Goal: Task Accomplishment & Management: Manage account settings

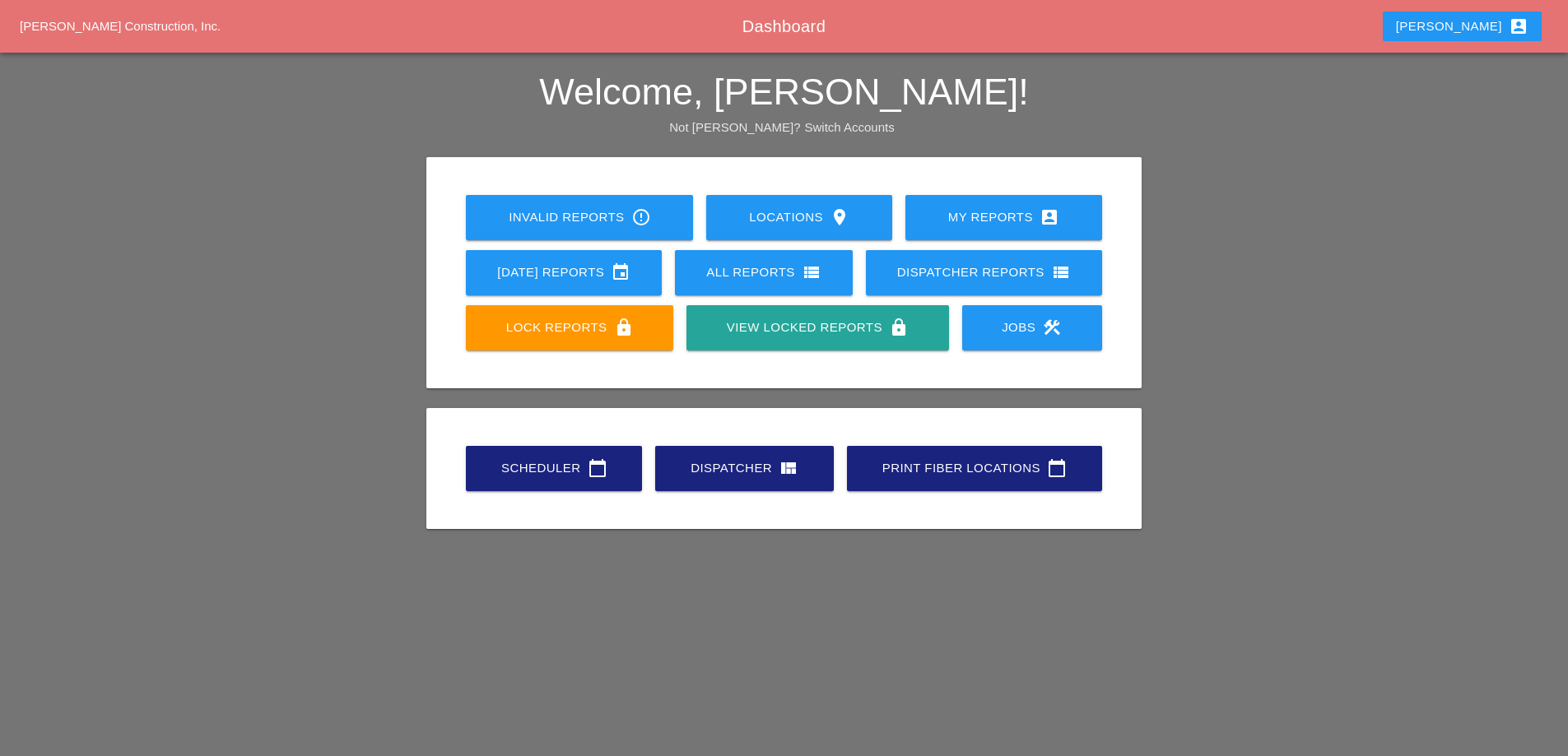
click at [582, 280] on div "[DATE] Reports event" at bounding box center [564, 272] width 143 height 20
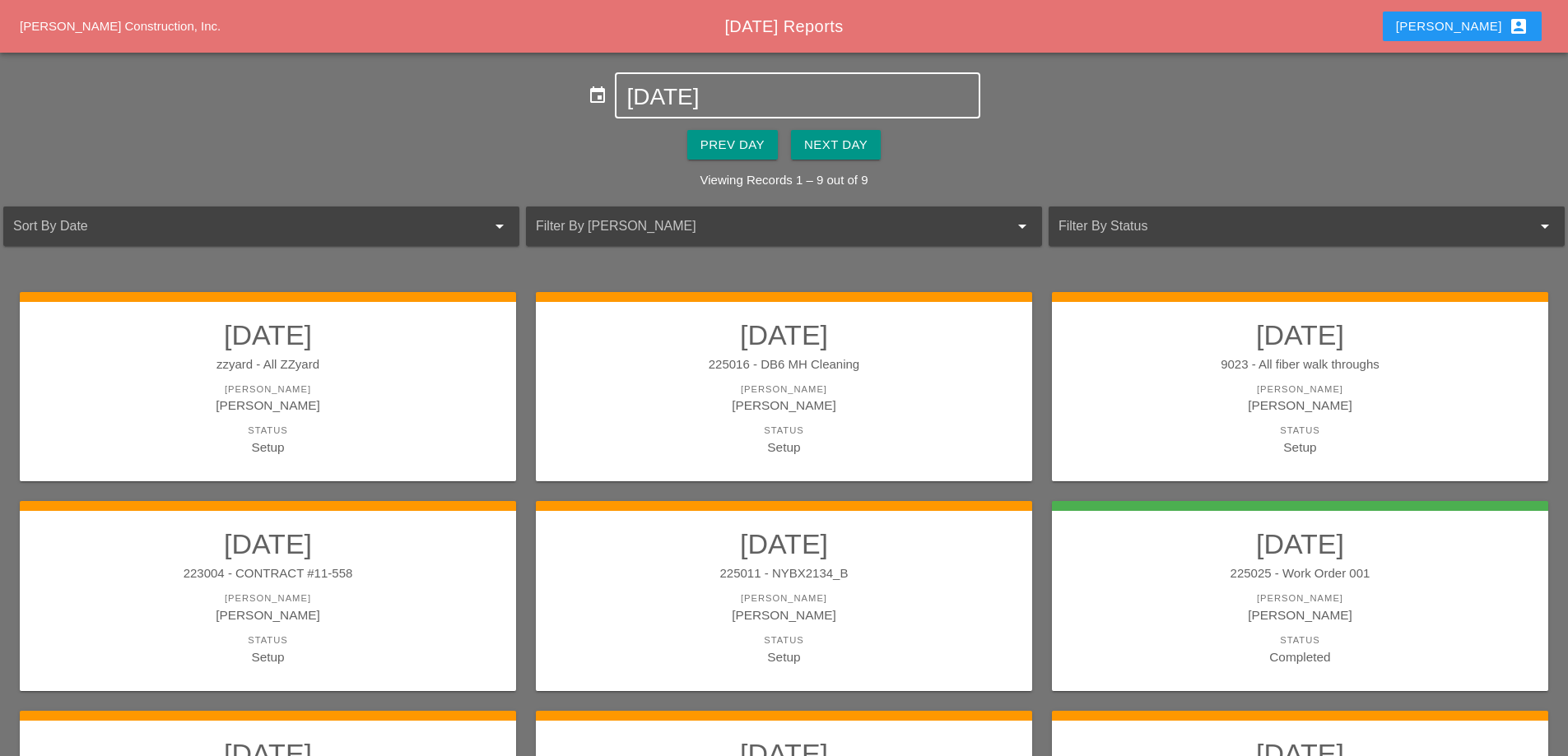
click at [710, 95] on input "[DATE]" at bounding box center [797, 97] width 342 height 26
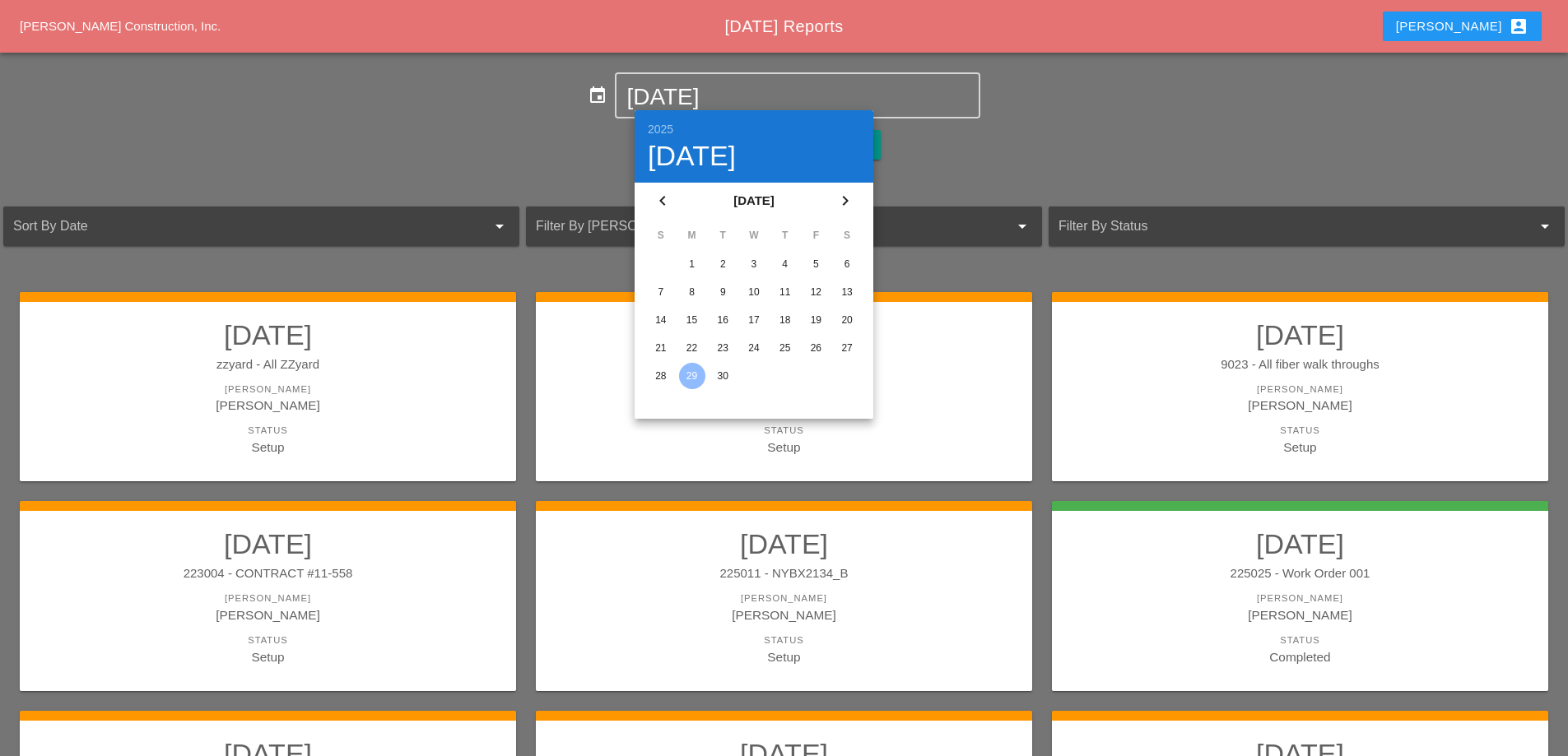
click at [689, 316] on div "15" at bounding box center [693, 320] width 26 height 26
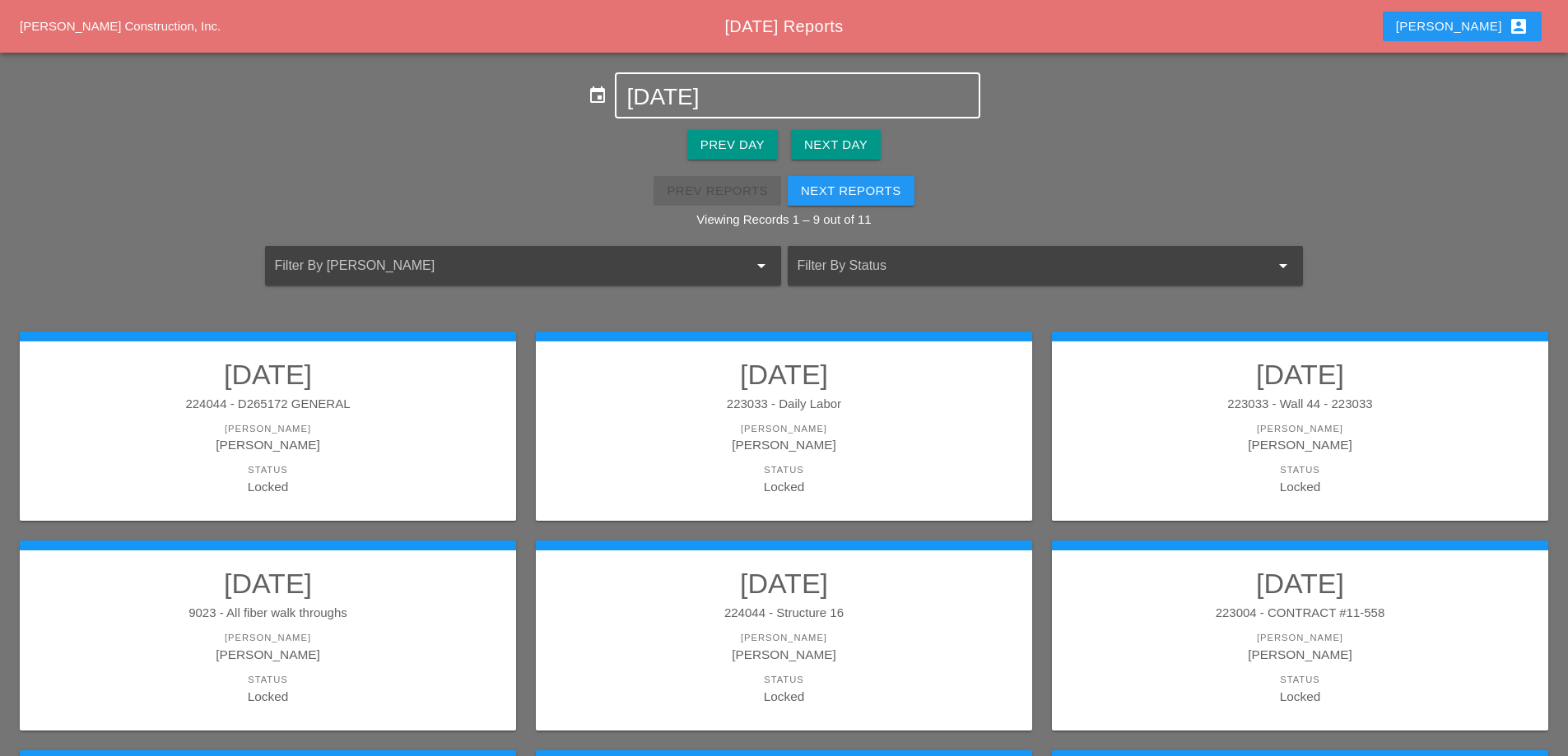
click at [717, 98] on input "09-15-2025" at bounding box center [797, 97] width 342 height 26
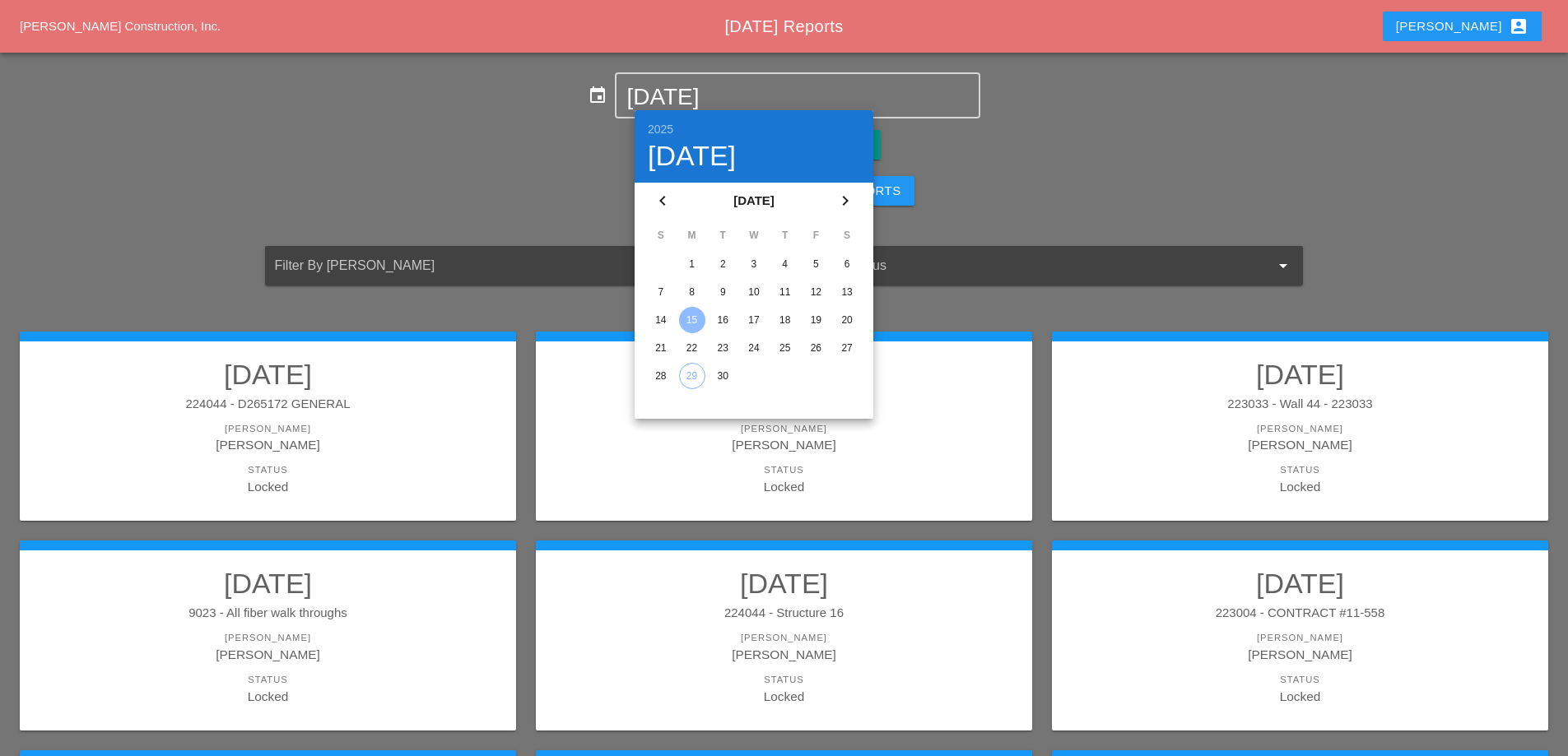
click at [699, 343] on div "22" at bounding box center [693, 348] width 26 height 26
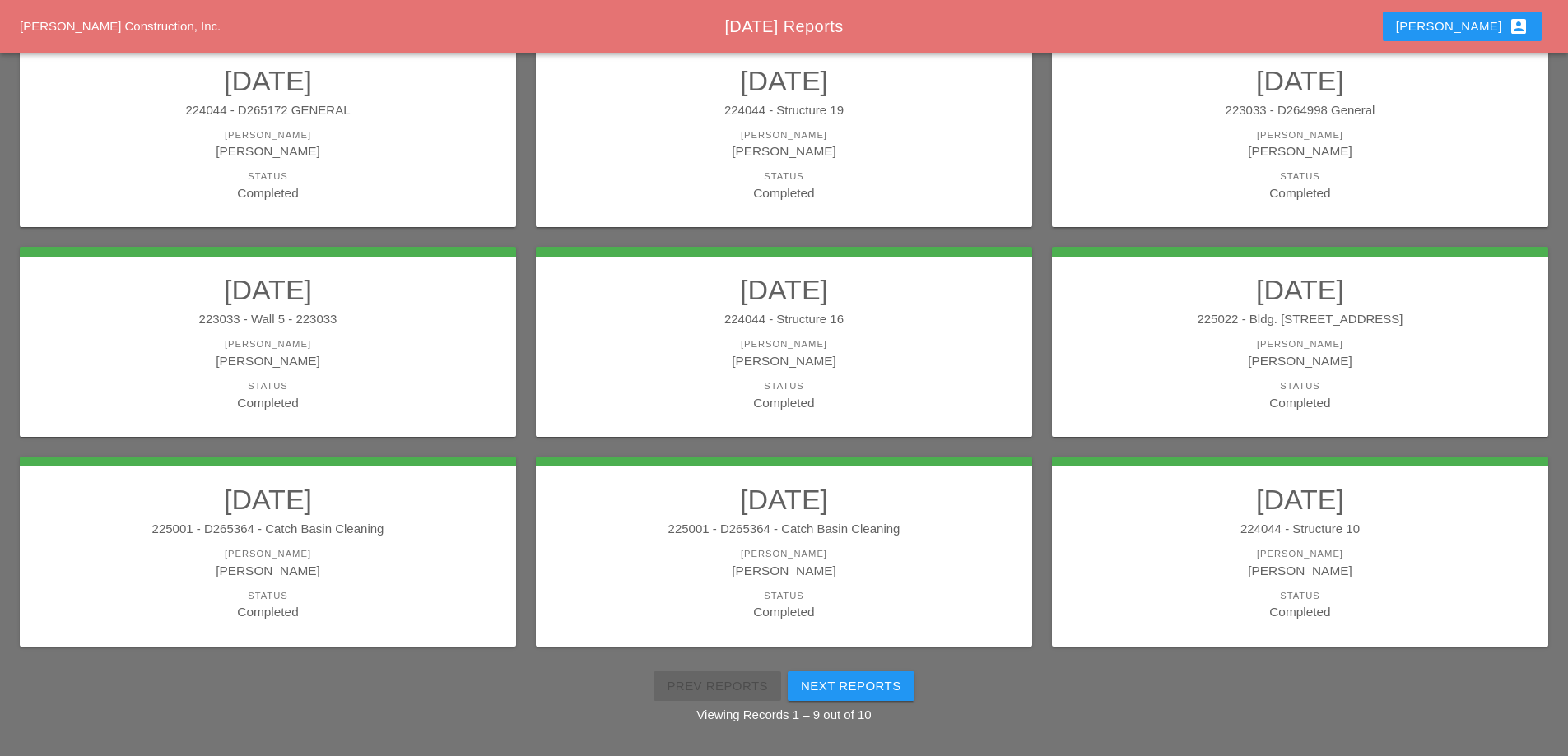
scroll to position [295, 0]
click at [815, 693] on div "Next Reports" at bounding box center [851, 686] width 101 height 19
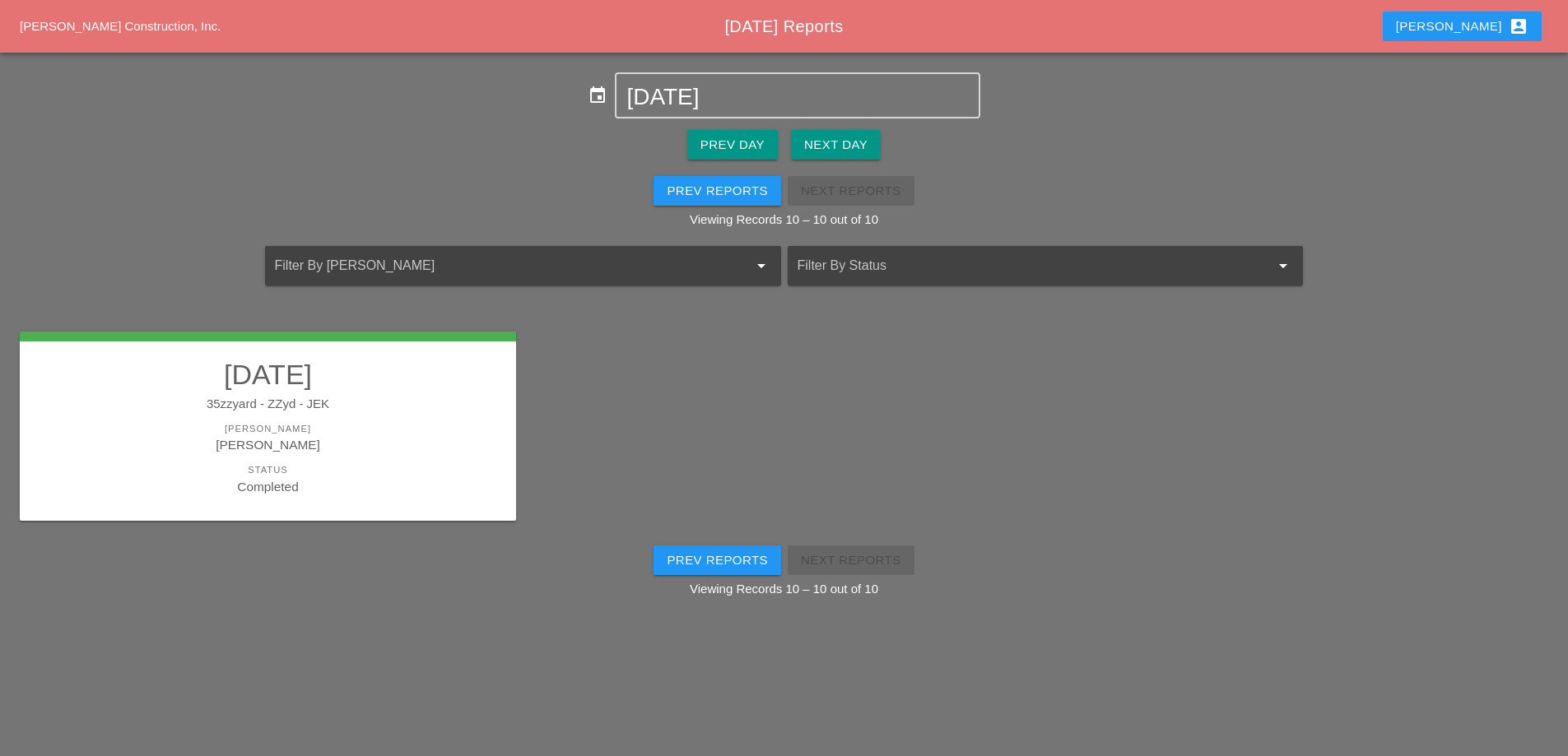
click at [680, 195] on div "Prev Reports" at bounding box center [717, 191] width 101 height 19
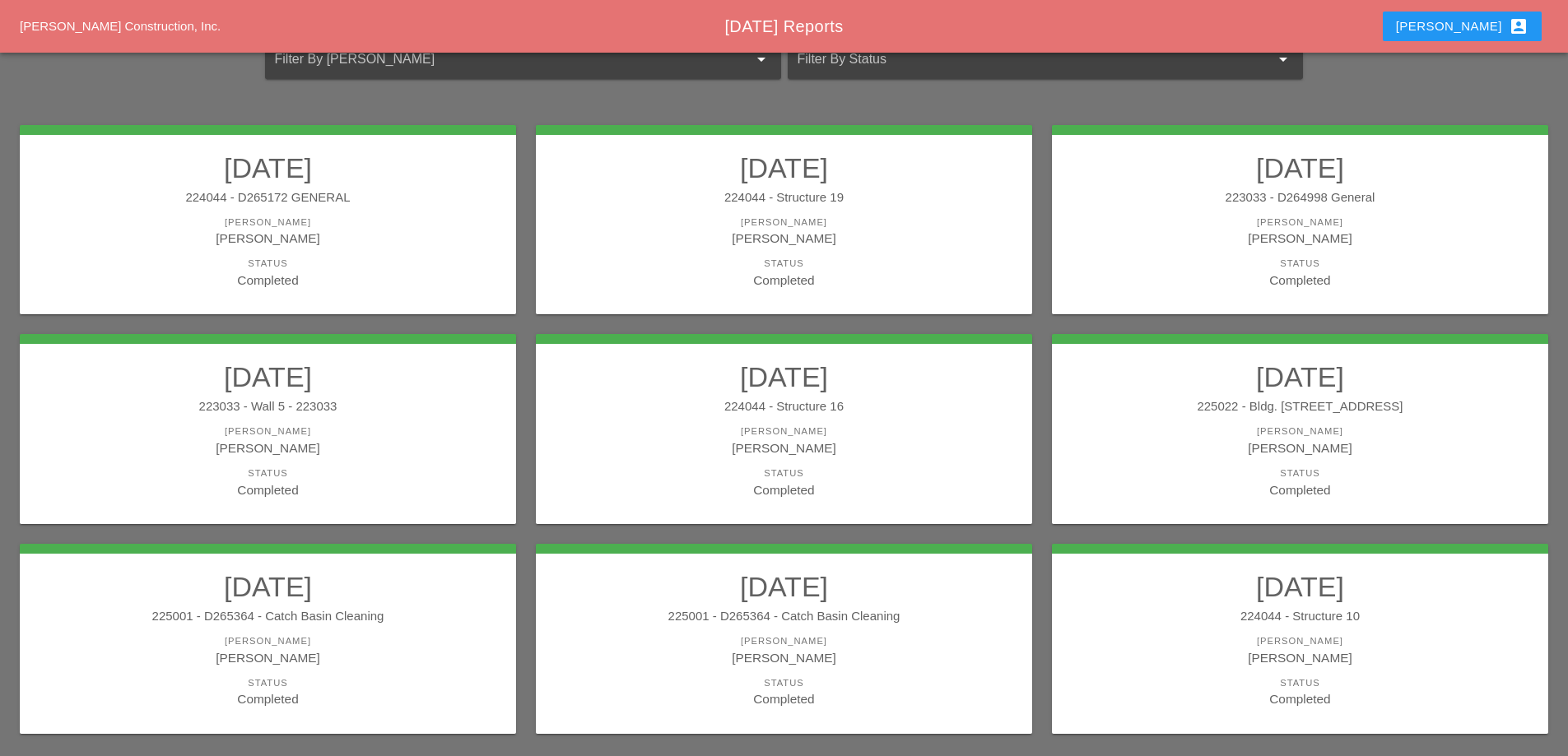
scroll to position [246, 0]
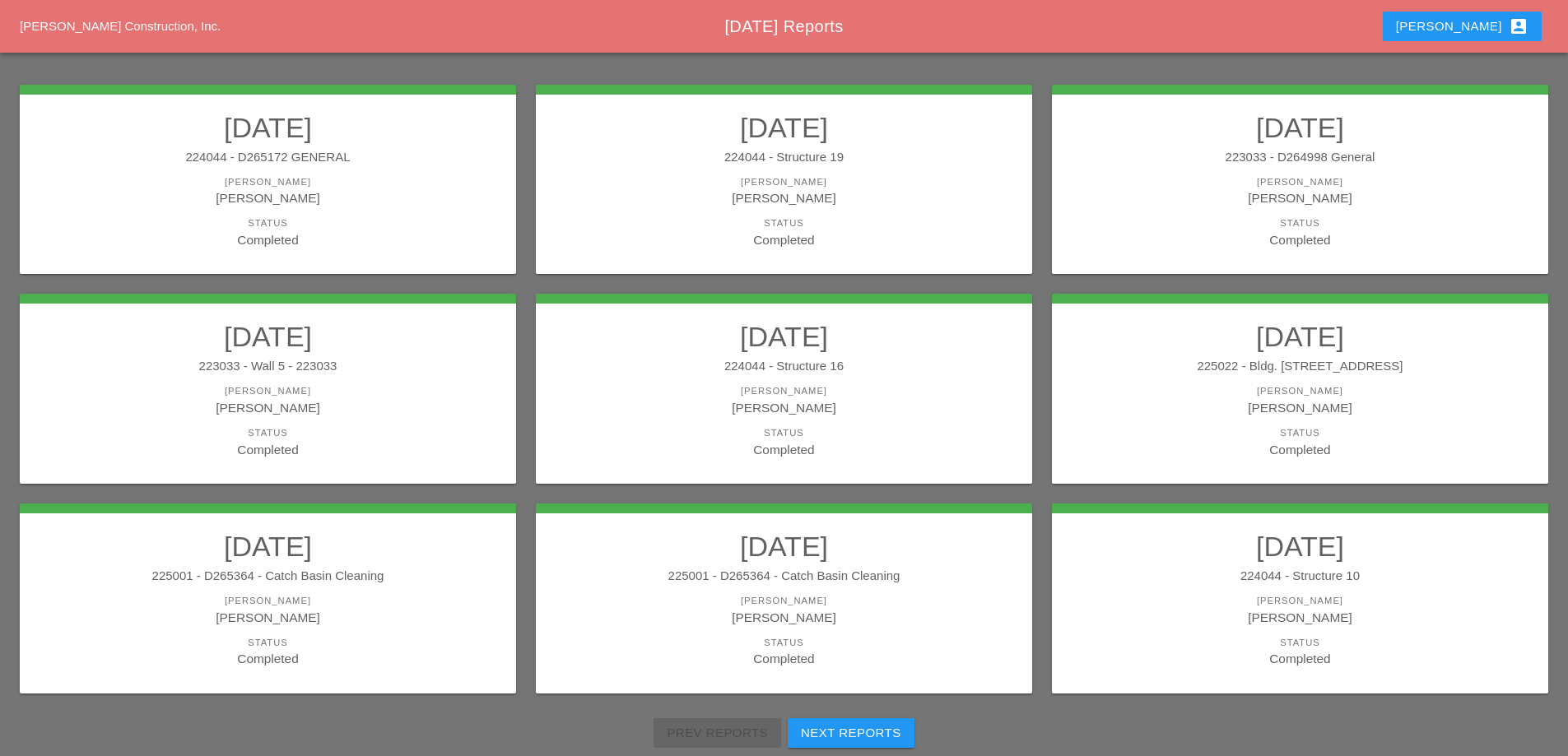
click at [1173, 615] on div "[PERSON_NAME]" at bounding box center [1300, 618] width 463 height 19
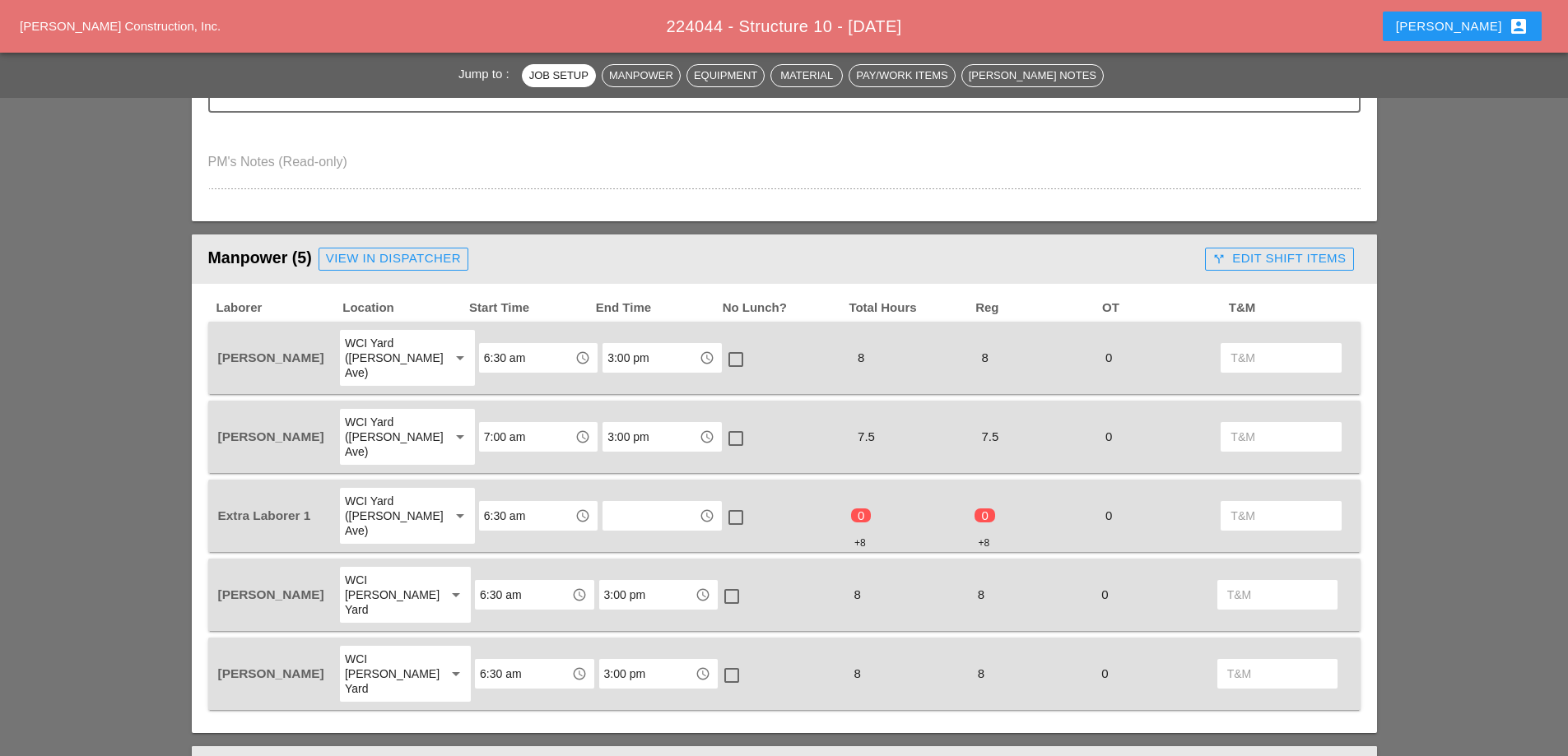
scroll to position [576, 0]
click at [1307, 251] on div "call_split Edit Shift Items" at bounding box center [1279, 258] width 133 height 19
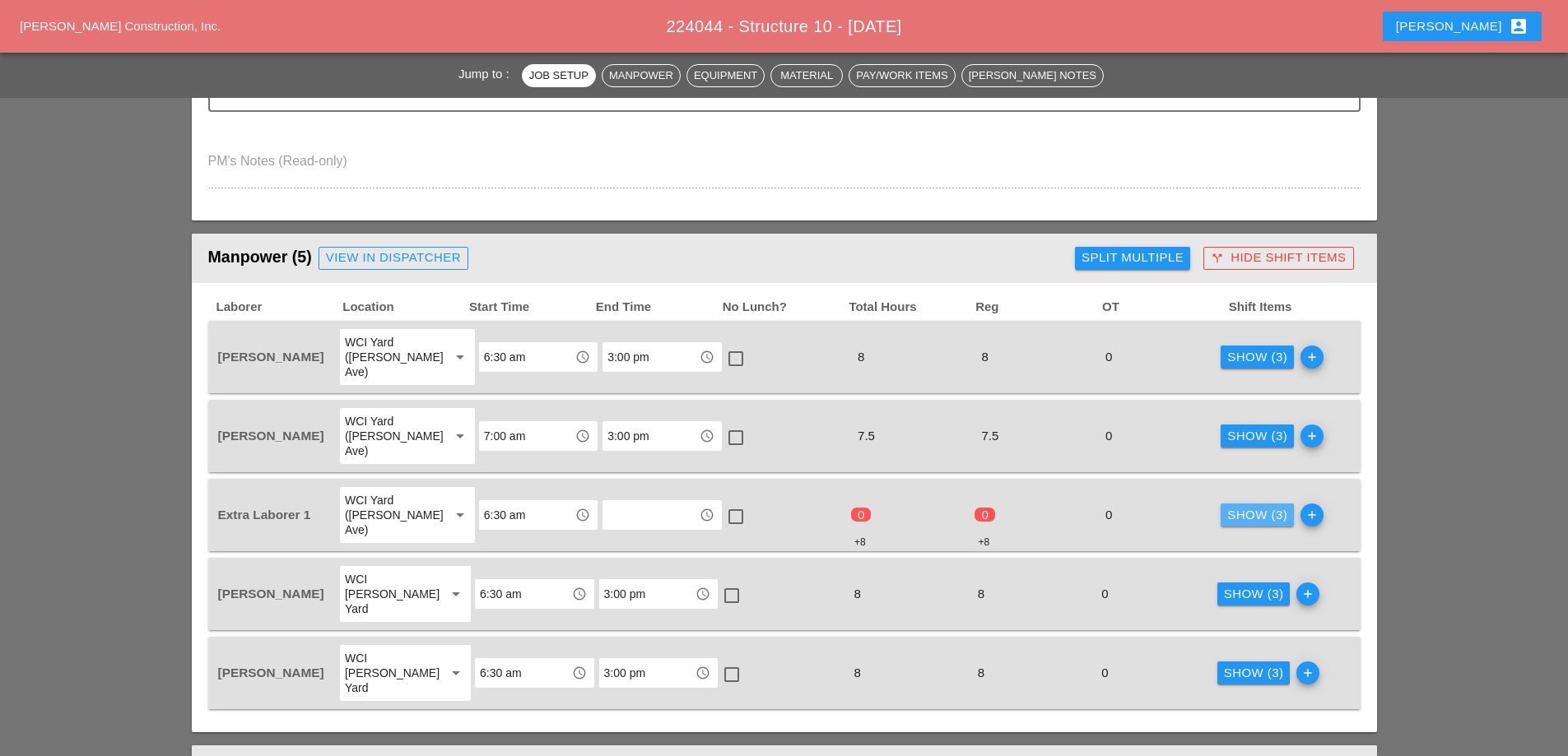
click at [1243, 506] on div "Show (3)" at bounding box center [1257, 516] width 60 height 19
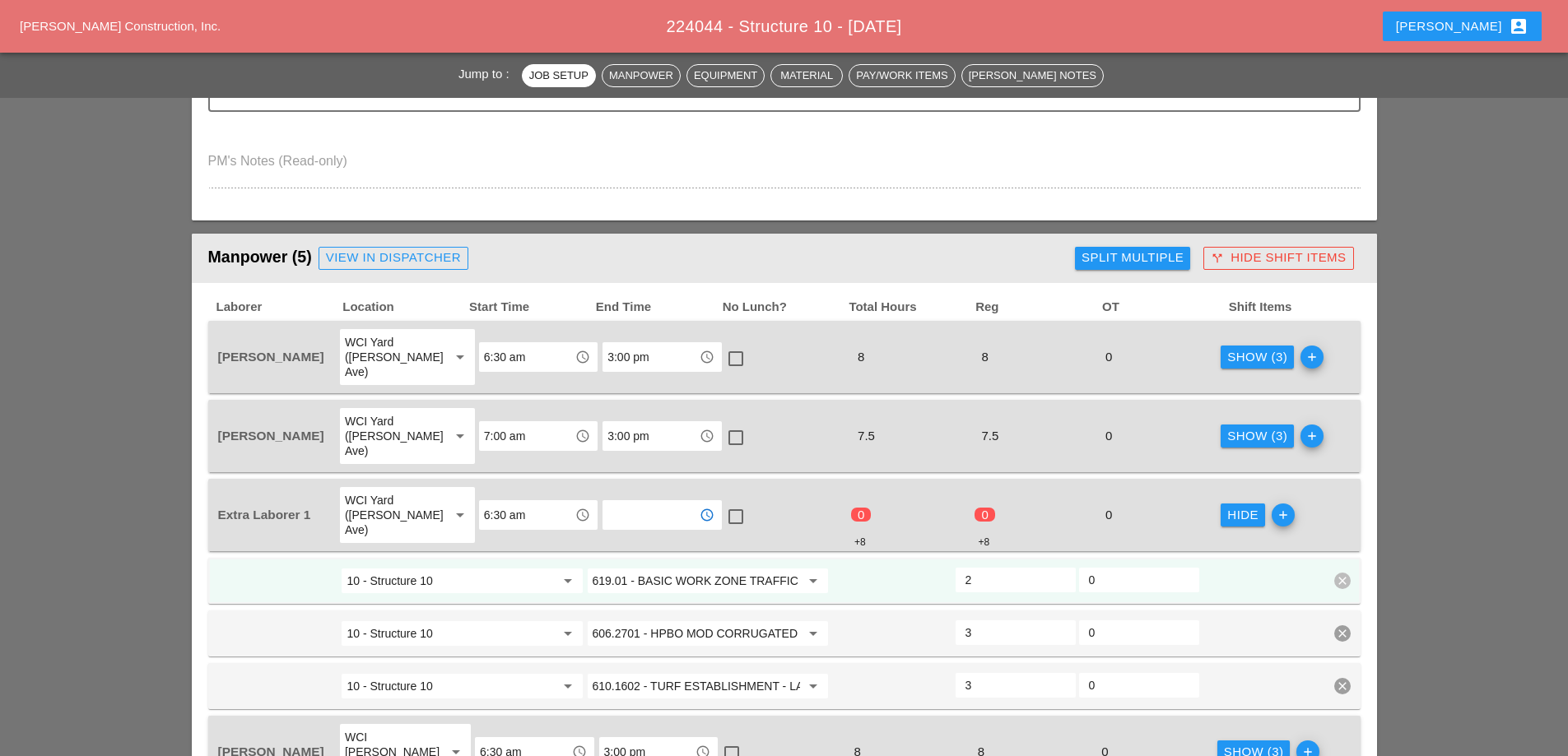
click at [612, 502] on input "text" at bounding box center [651, 515] width 86 height 26
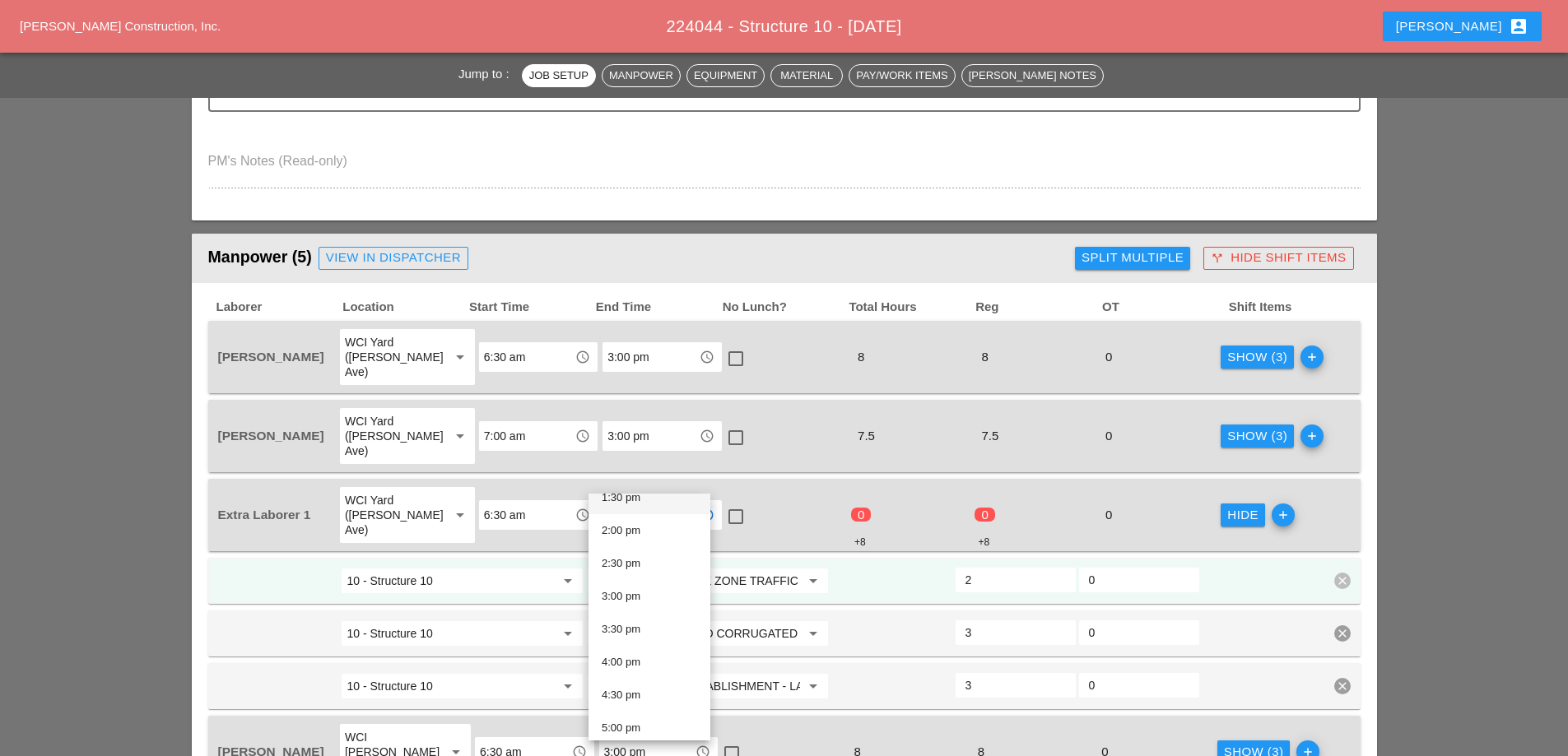
scroll to position [905, 0]
click at [640, 585] on div "3:00 pm" at bounding box center [649, 596] width 95 height 33
type input "3:00 pm"
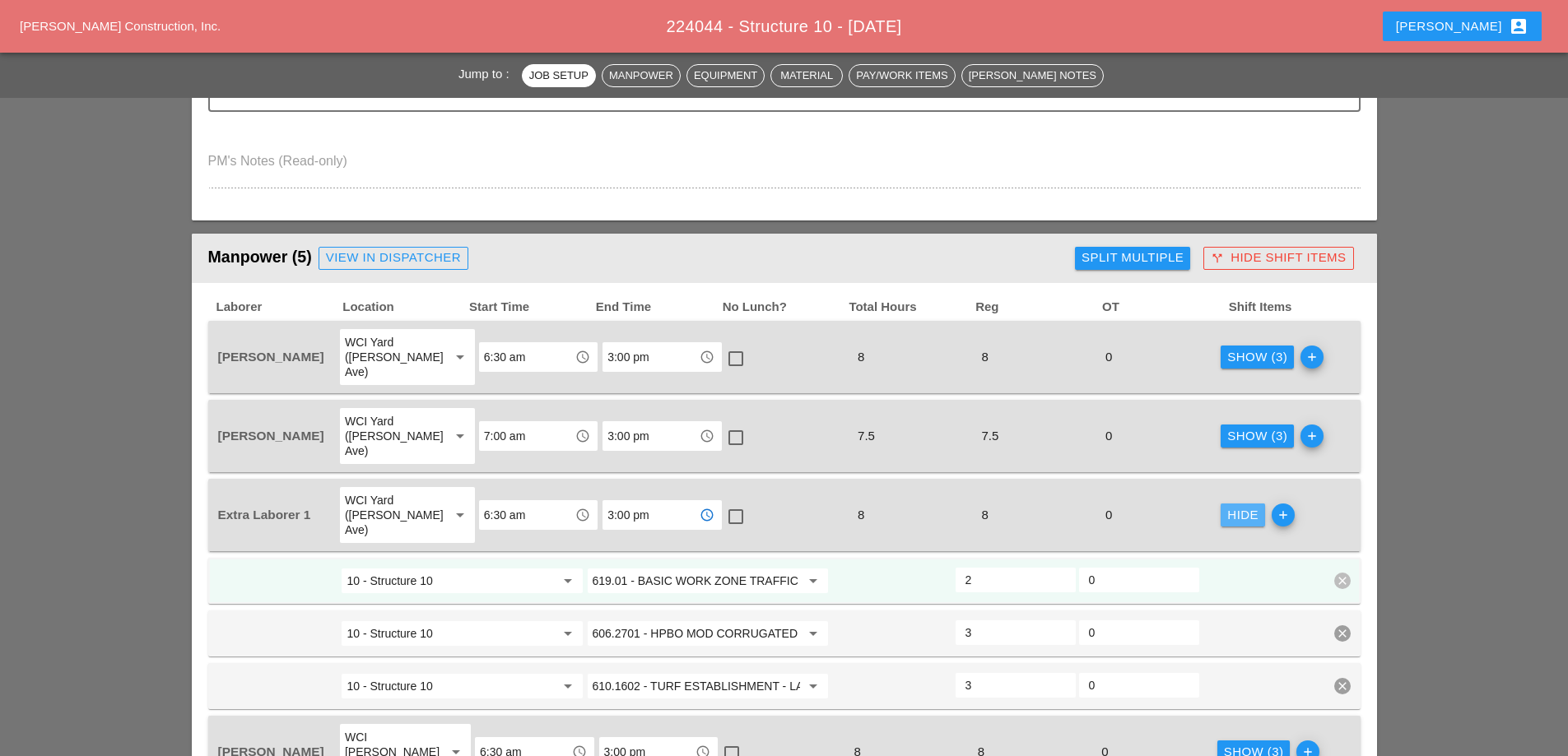
click at [1230, 506] on div "Hide" at bounding box center [1243, 516] width 31 height 19
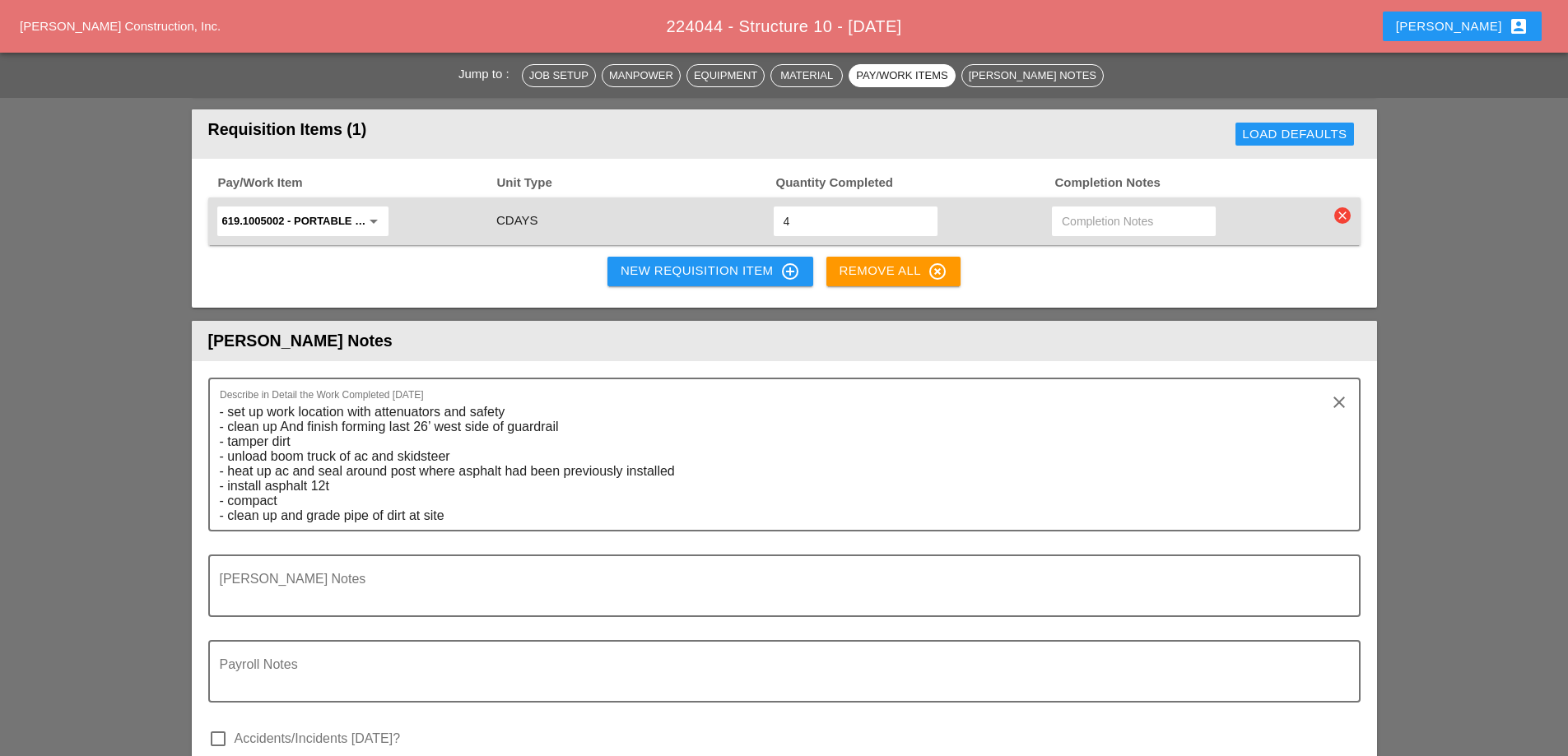
scroll to position [2222, 0]
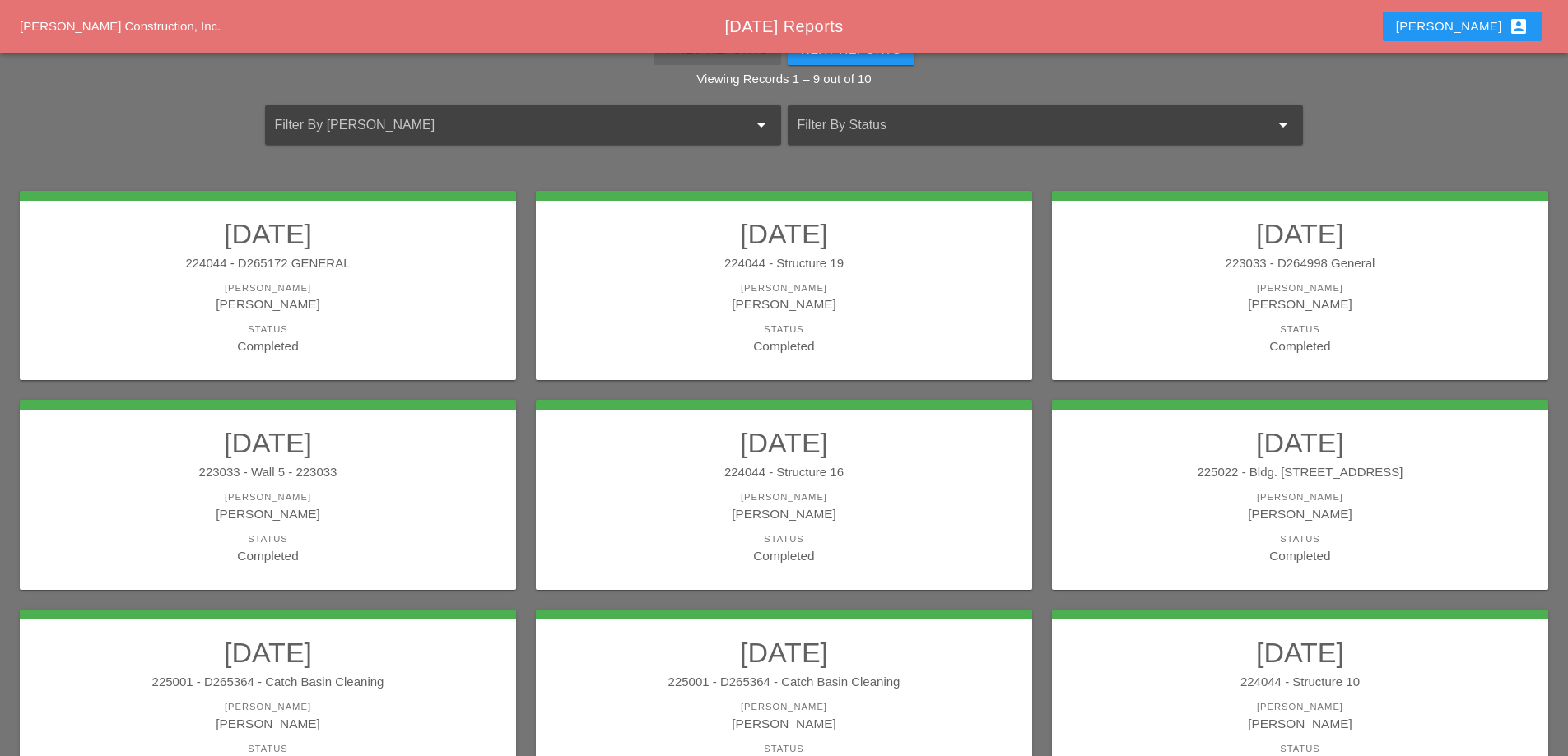
scroll to position [164, 0]
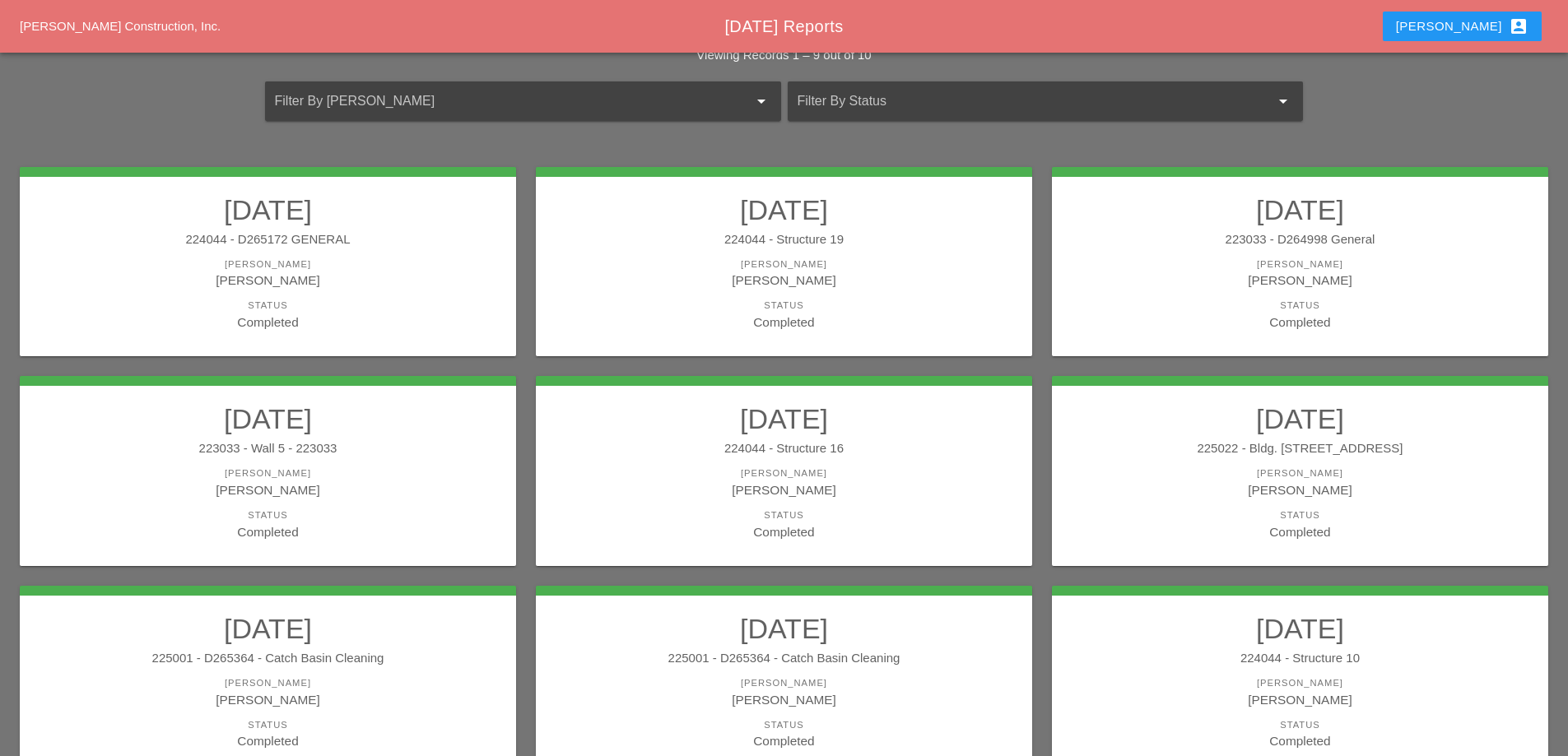
click at [366, 255] on link "09/22/2025 224044 - D265172 GENERAL Foreman Luca Gambardella Status Completed" at bounding box center [268, 262] width 463 height 138
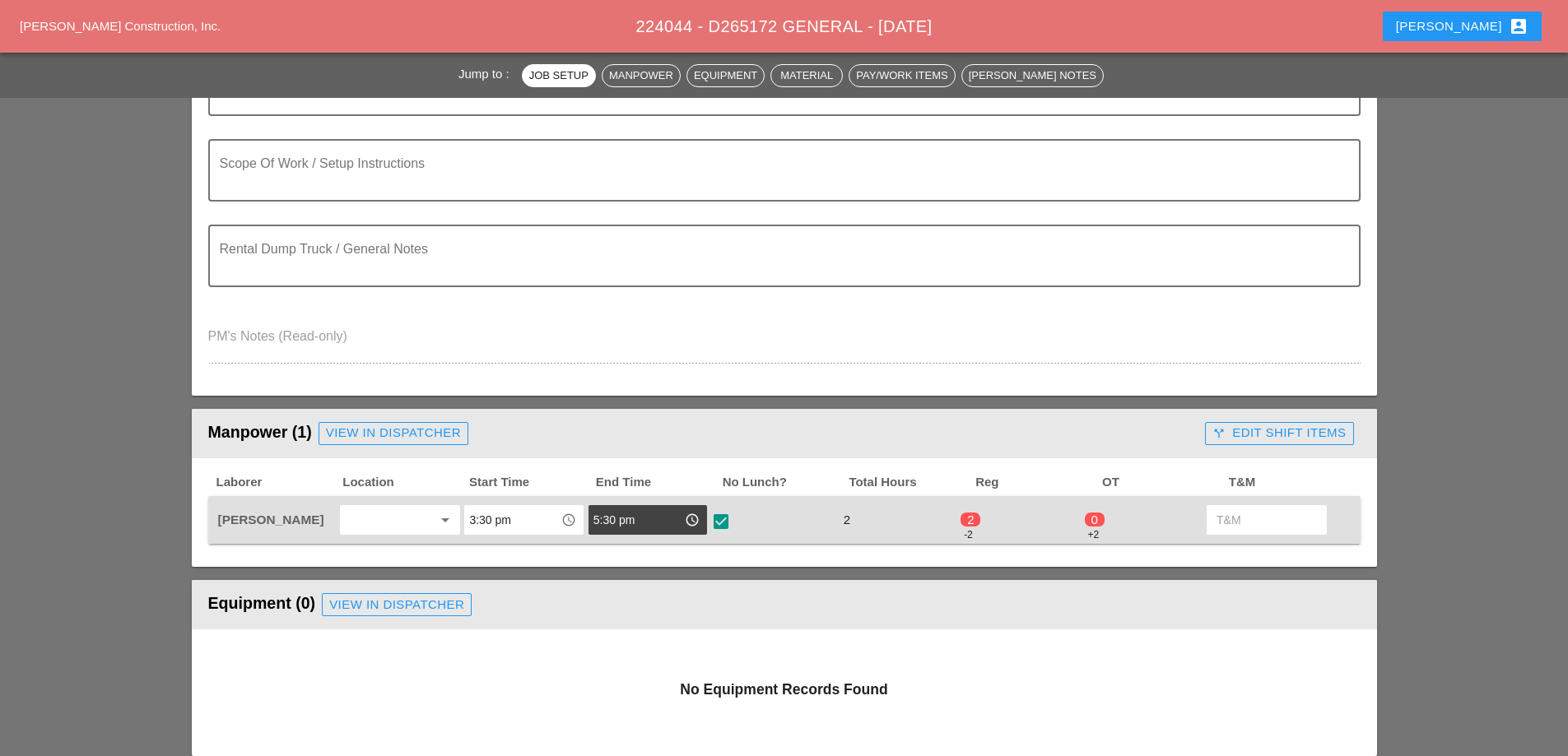
scroll to position [412, 0]
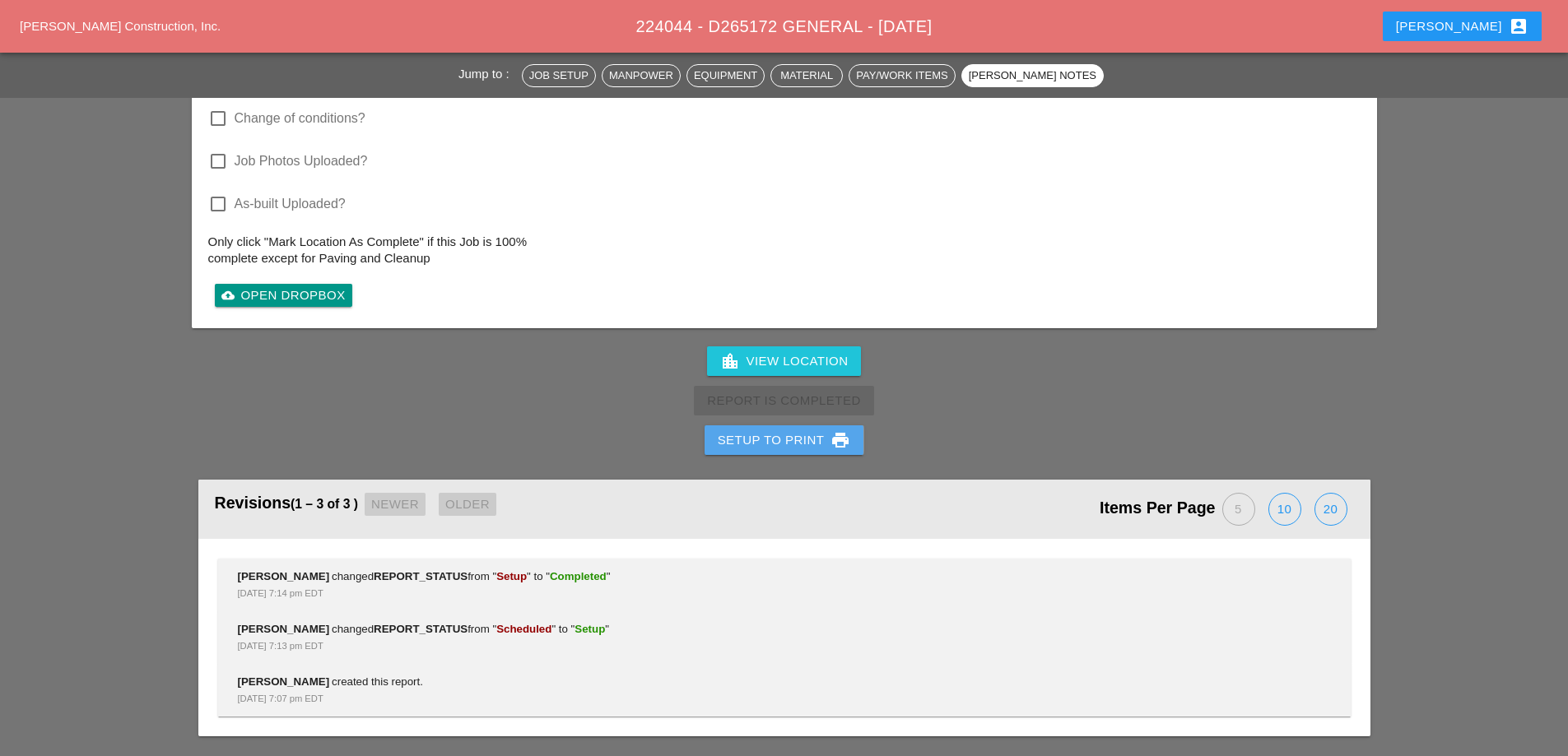
click at [797, 450] on div "Setup to Print print" at bounding box center [784, 440] width 133 height 20
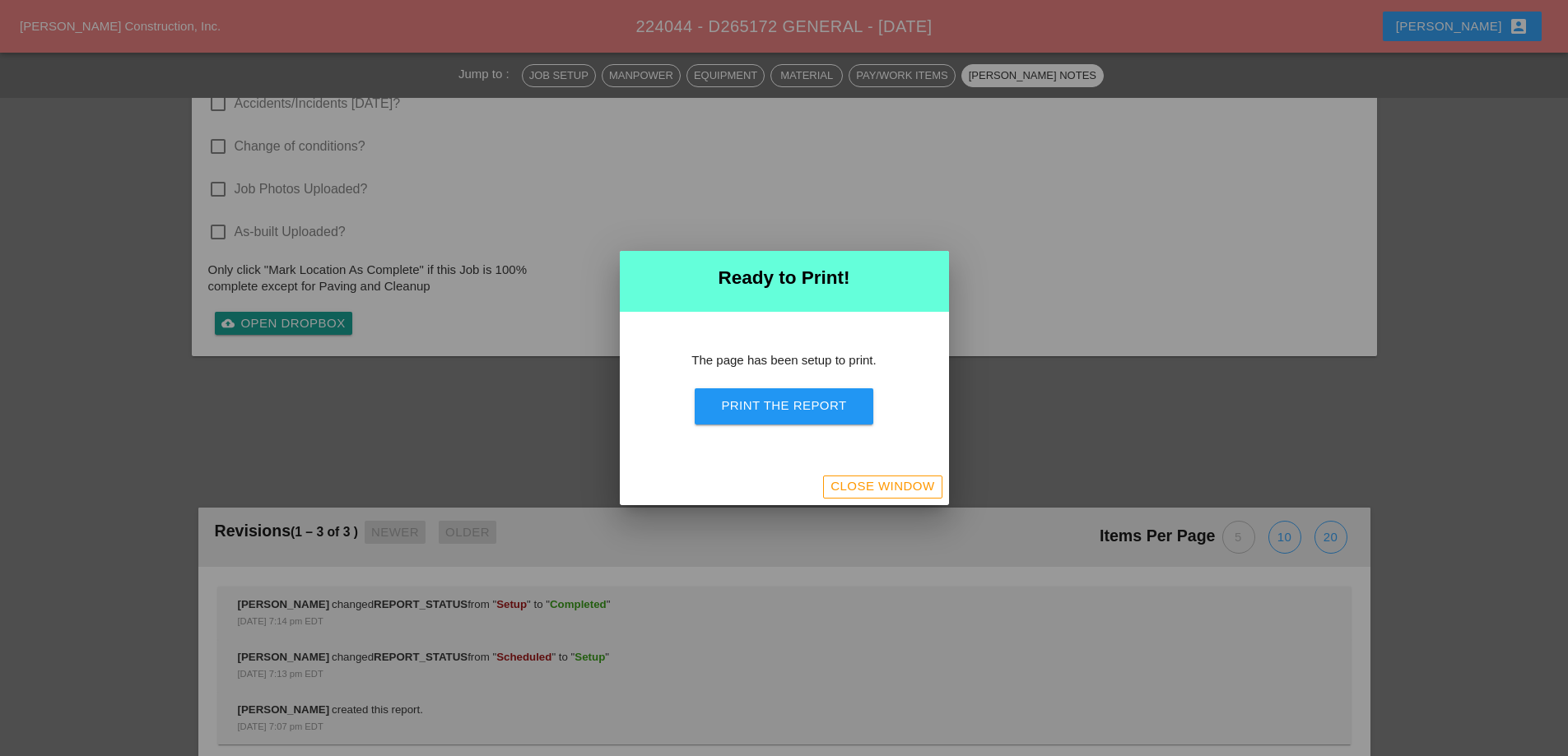
scroll to position [1418, 0]
click at [811, 398] on div "Print the Report" at bounding box center [784, 406] width 125 height 19
click at [882, 493] on div "Close Window" at bounding box center [882, 487] width 104 height 19
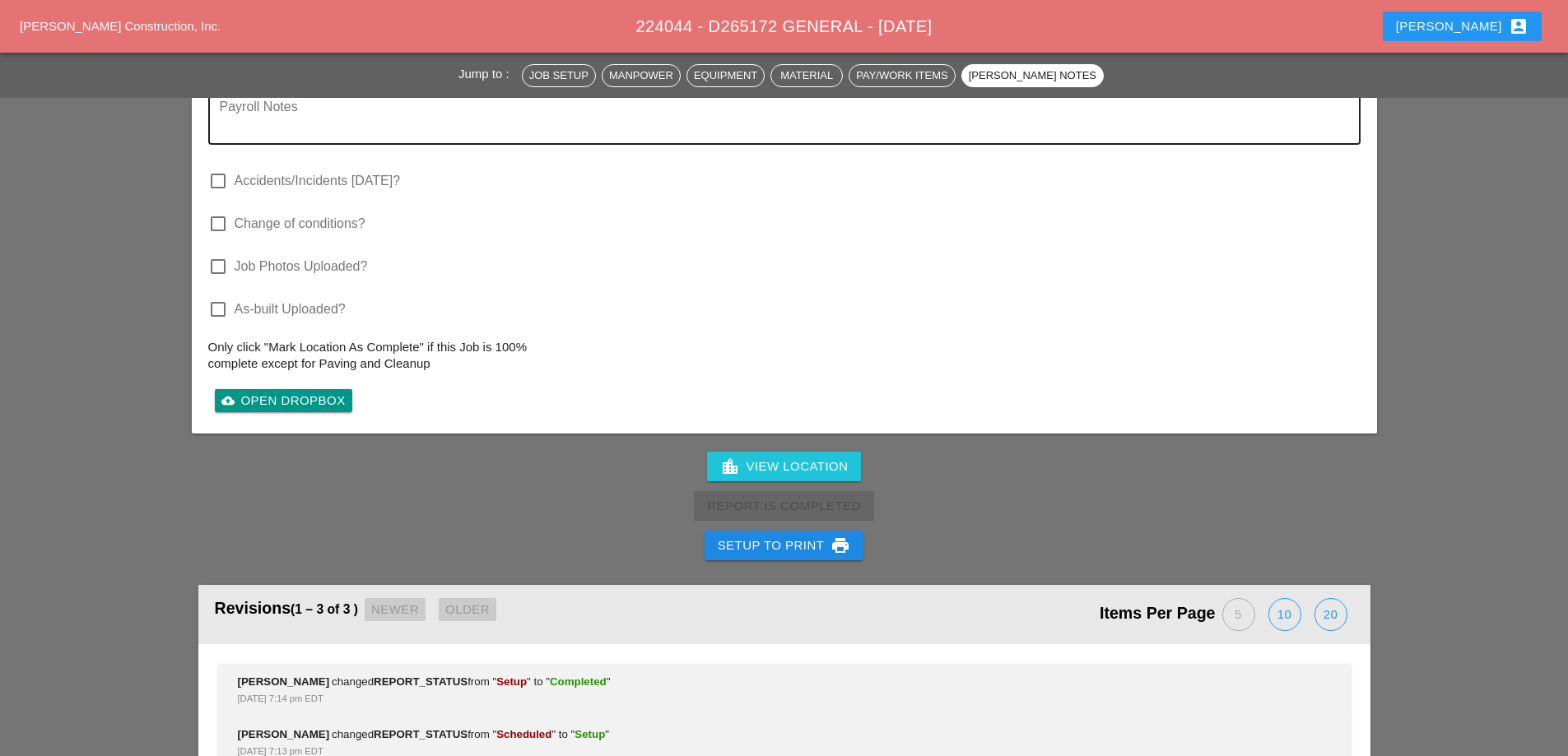
scroll to position [1661, 0]
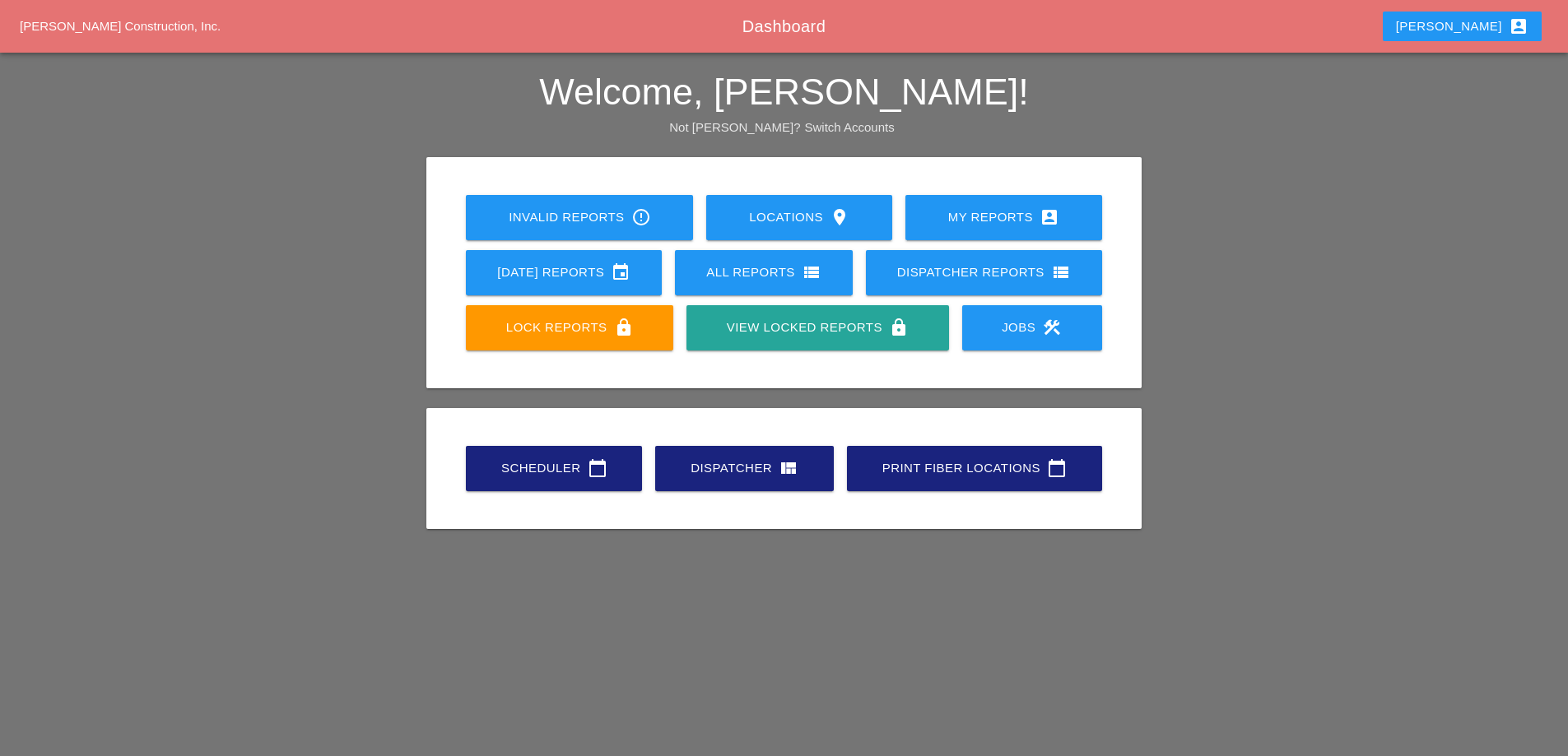
click at [1489, 25] on div "[PERSON_NAME] account_box" at bounding box center [1462, 26] width 133 height 20
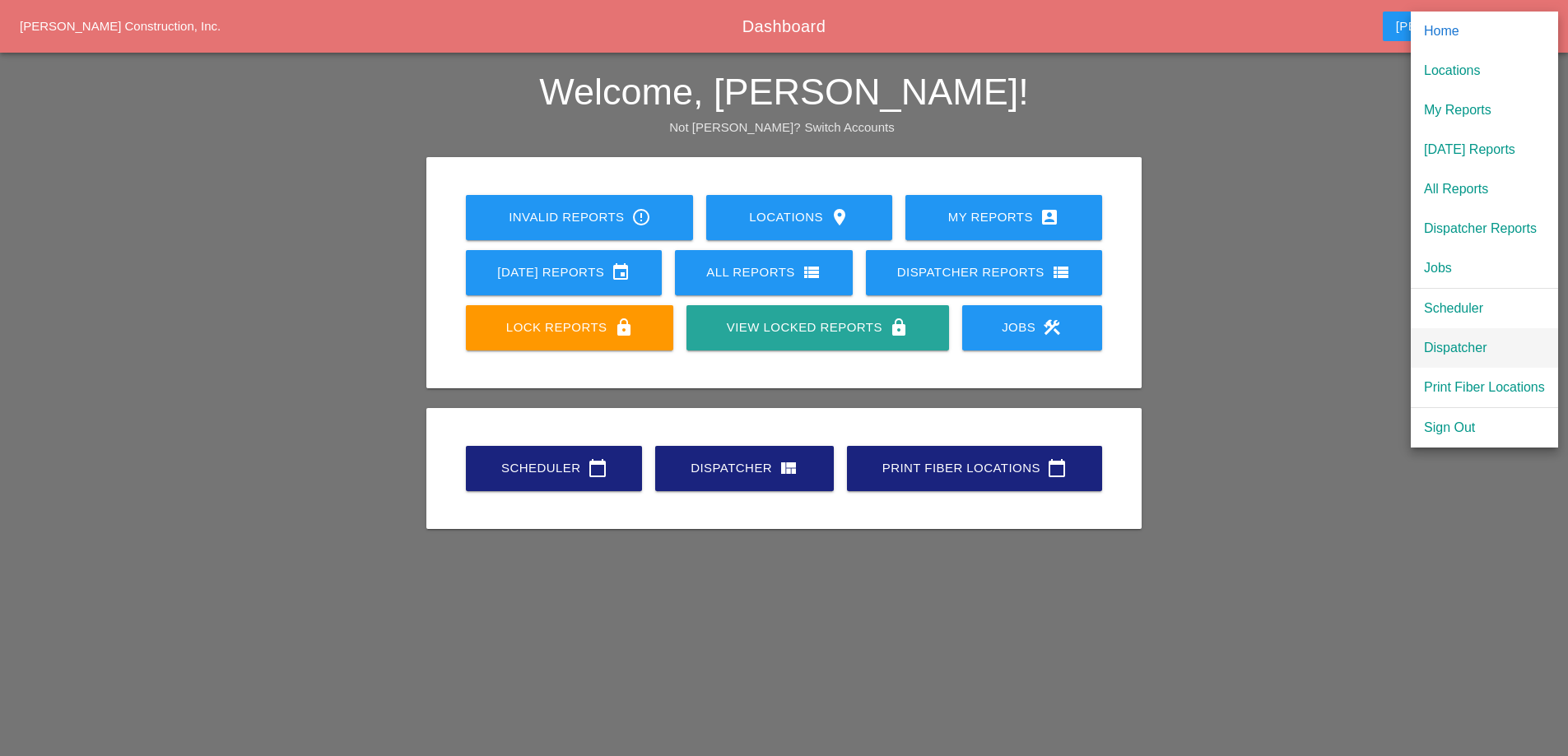
click at [1466, 344] on div "Dispatcher" at bounding box center [1484, 348] width 121 height 20
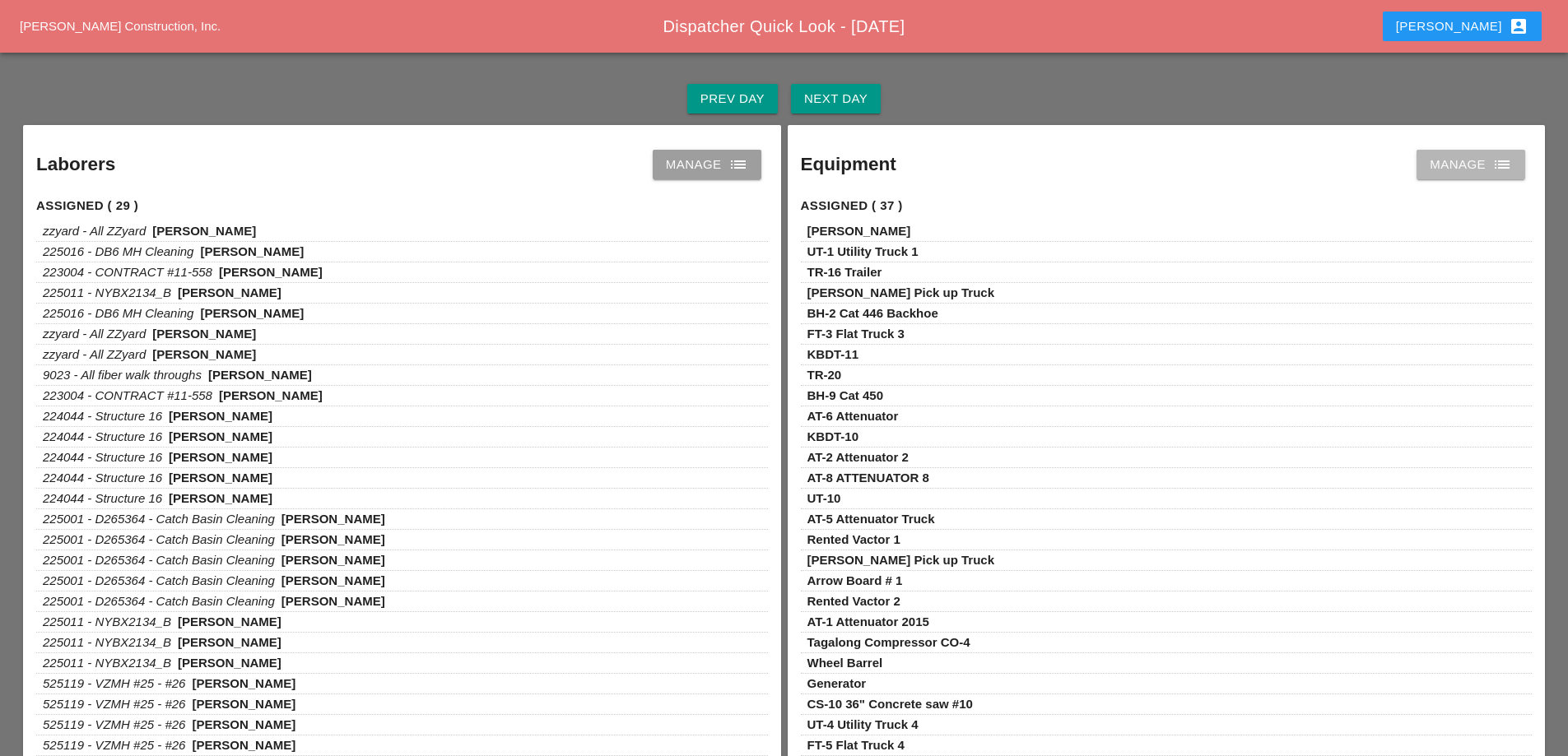
click at [1465, 163] on div "Manage list" at bounding box center [1471, 164] width 82 height 20
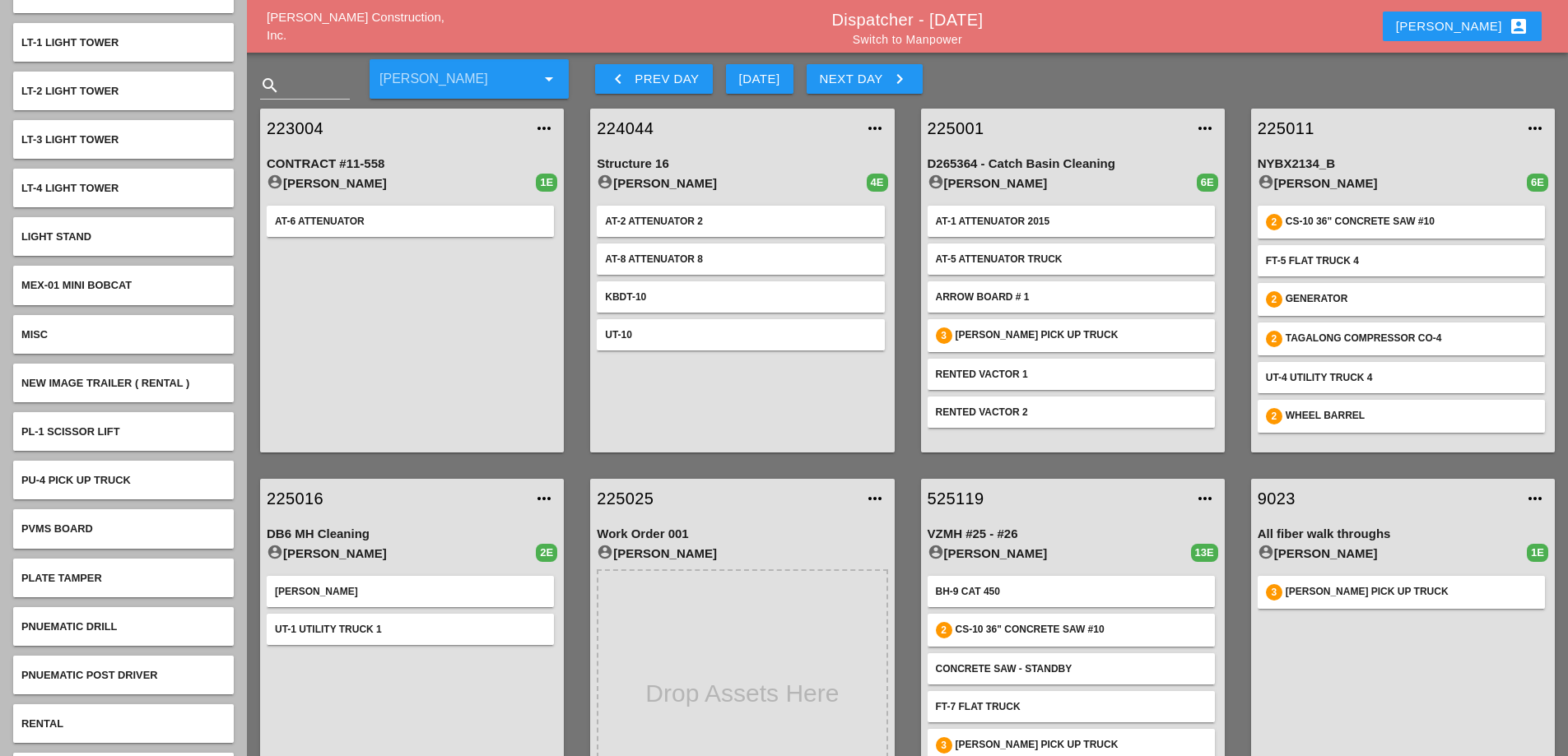
scroll to position [5183, 0]
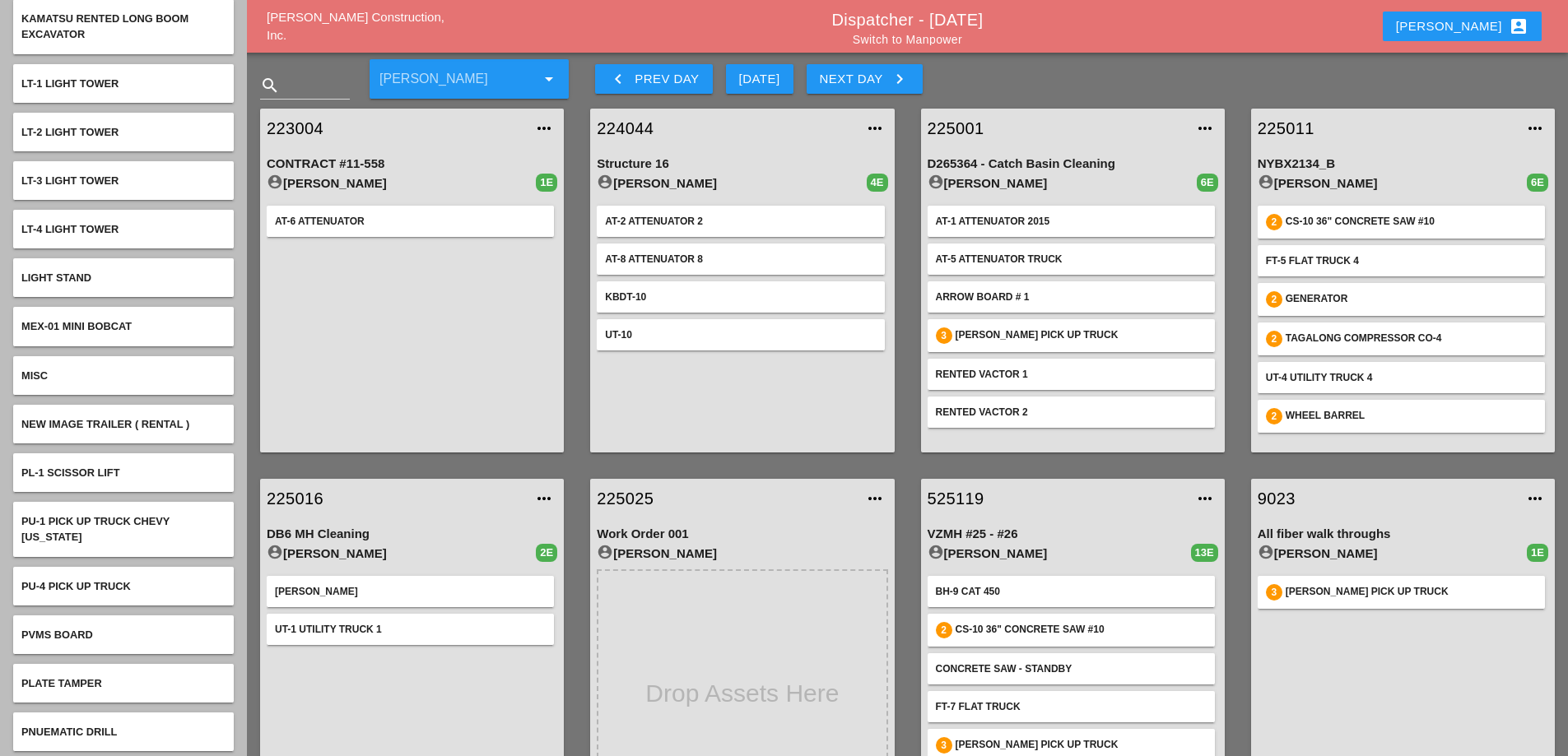
scroll to position [5101, 0]
